Goal: Task Accomplishment & Management: Use online tool/utility

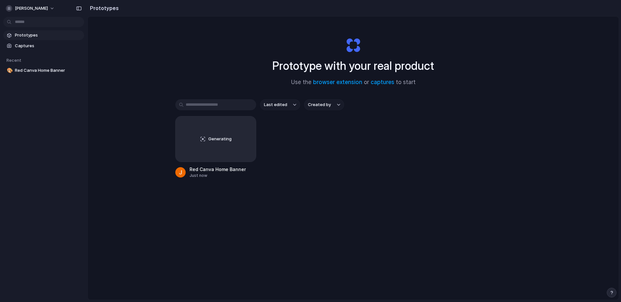
click at [374, 31] on div "Prototype with your real product Use the browser extension or captures to start" at bounding box center [353, 59] width 259 height 70
